Goal: Manage account settings

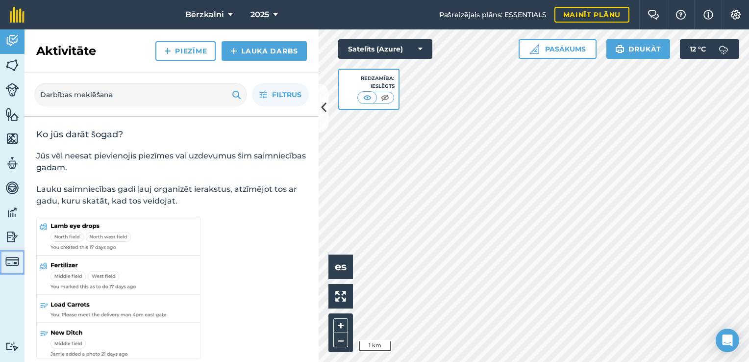
click at [16, 262] on img at bounding box center [12, 261] width 14 height 14
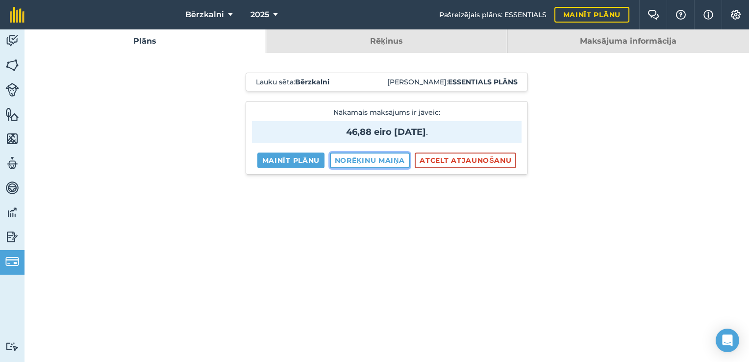
click at [367, 160] on link "Norēķinu maiņa" at bounding box center [370, 161] width 80 height 16
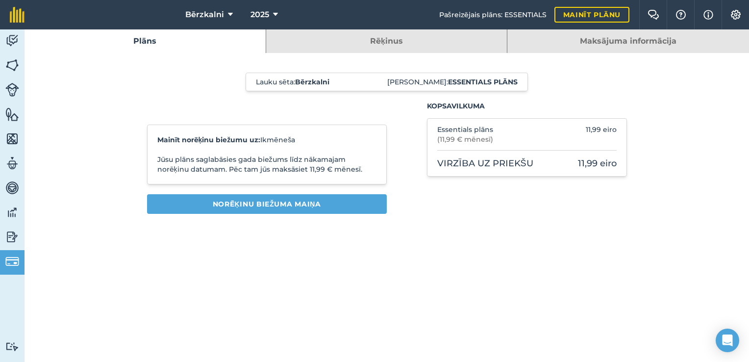
click at [656, 36] on link "Maksājuma informācija" at bounding box center [629, 41] width 242 height 24
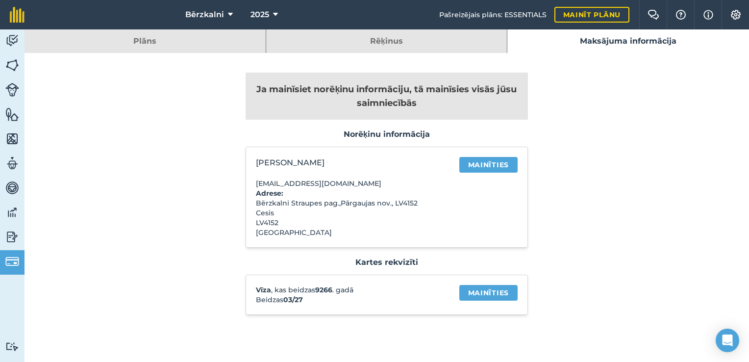
click at [433, 43] on link "Rēķinus" at bounding box center [386, 41] width 241 height 24
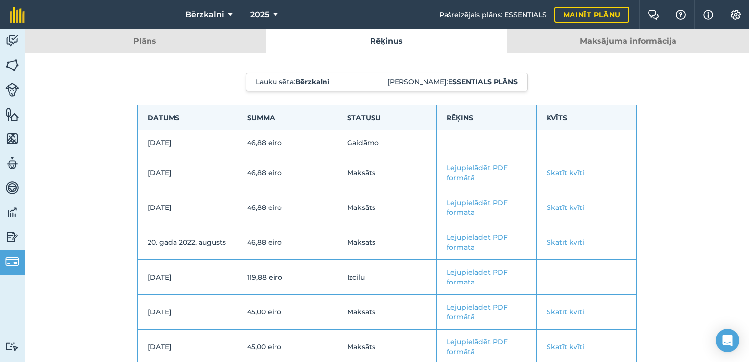
click at [433, 43] on link "Rēķinus" at bounding box center [386, 41] width 241 height 24
click at [136, 42] on link "Plāns" at bounding box center [145, 41] width 241 height 24
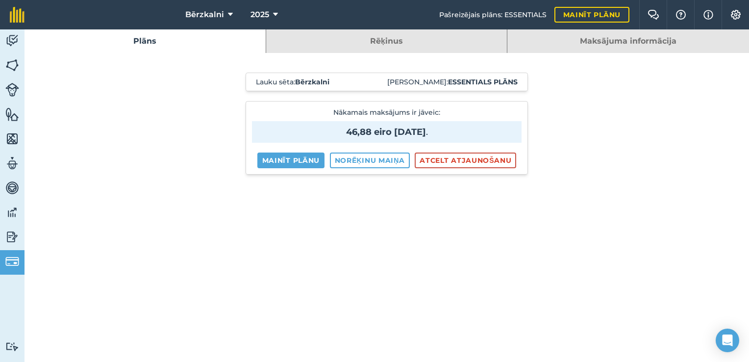
click at [136, 42] on link "Plāns" at bounding box center [145, 41] width 241 height 24
click at [749, 350] on div "Plāns Rēķinus Maksājuma informācija Lauku sēta: Bērzkalni Jūsu plāns: Essential…" at bounding box center [387, 195] width 725 height 332
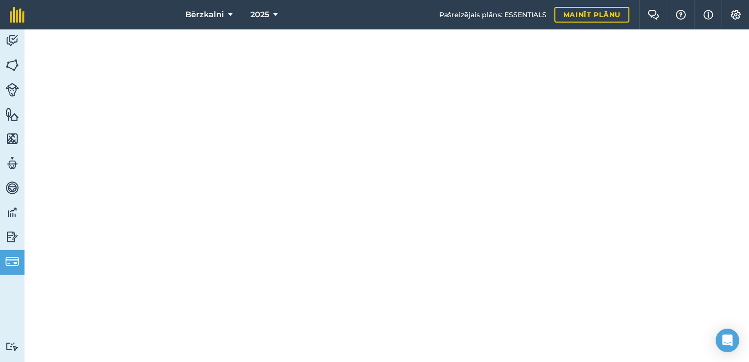
scroll to position [177, 0]
click at [9, 234] on img at bounding box center [12, 236] width 14 height 15
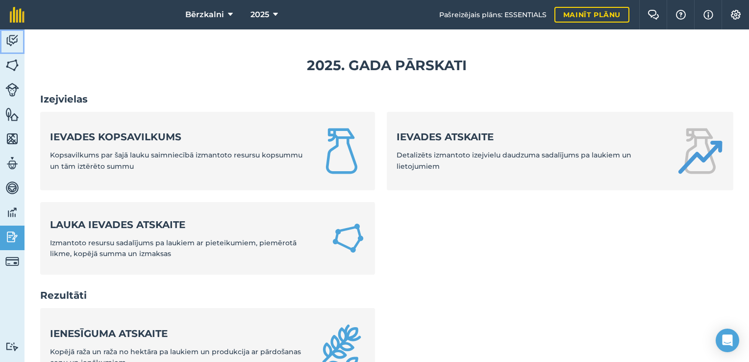
click at [12, 41] on img at bounding box center [12, 40] width 14 height 15
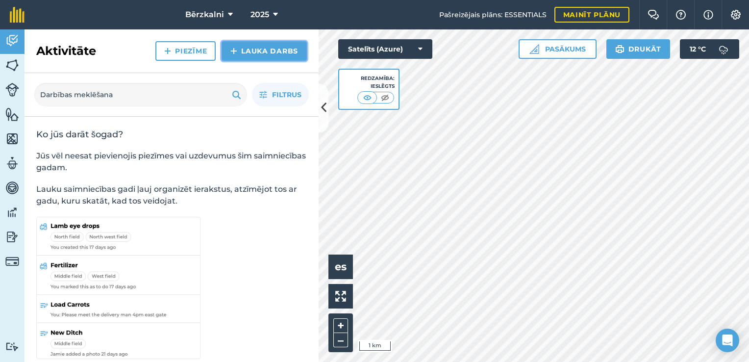
click at [278, 54] on font "Lauka darbs" at bounding box center [269, 51] width 57 height 10
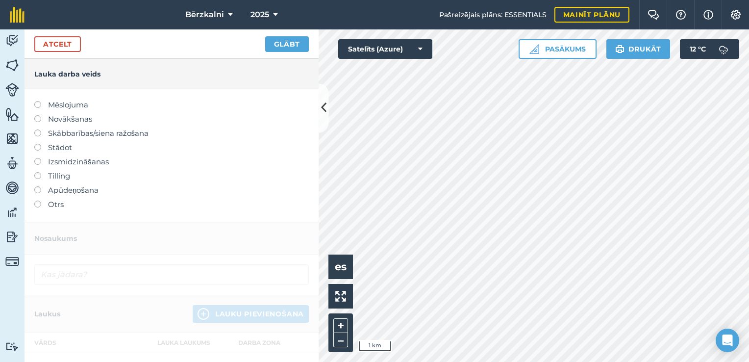
click at [278, 54] on div "Atcelt Glābt" at bounding box center [172, 43] width 294 height 29
click at [737, 13] on img at bounding box center [736, 15] width 12 height 10
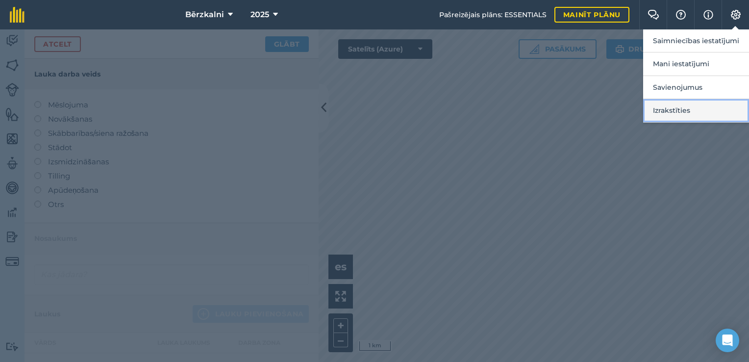
click at [663, 113] on button "Izrakstīties" at bounding box center [696, 110] width 106 height 23
